Goal: Task Accomplishment & Management: Manage account settings

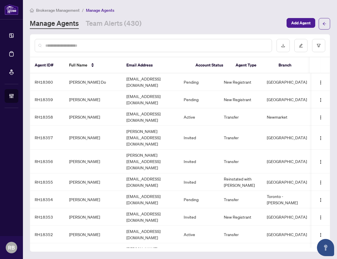
click at [79, 45] on input "text" at bounding box center [156, 45] width 222 height 6
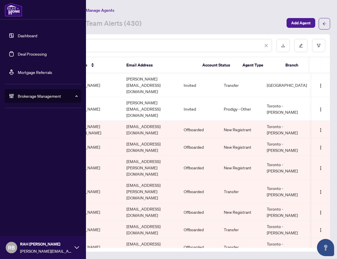
drag, startPoint x: 78, startPoint y: 46, endPoint x: 22, endPoint y: 45, distance: 56.2
click at [22, 45] on div "Dashboard Deal Processing Mortgage Referrals Brokerage Management Settings Over…" at bounding box center [168, 129] width 337 height 259
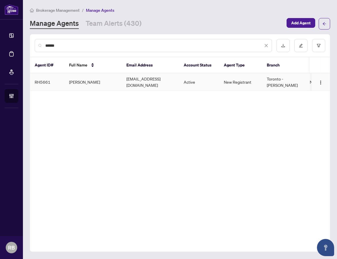
type input "******"
click at [104, 81] on td "[PERSON_NAME]" at bounding box center [93, 82] width 57 height 18
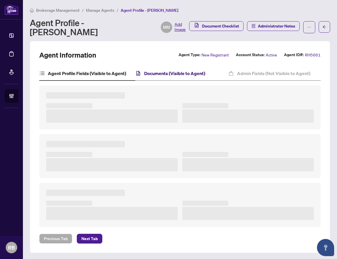
click at [178, 70] on h4 "Documents (Visible to Agent)" at bounding box center [174, 73] width 61 height 7
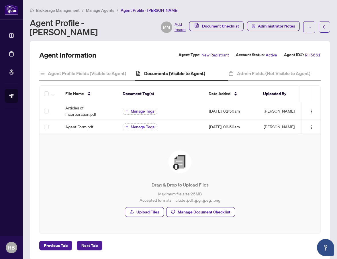
click at [224, 11] on div "Brokerage Management / Manage Agents / Agent Profile - [PERSON_NAME]" at bounding box center [180, 10] width 301 height 7
